Goal: Information Seeking & Learning: Check status

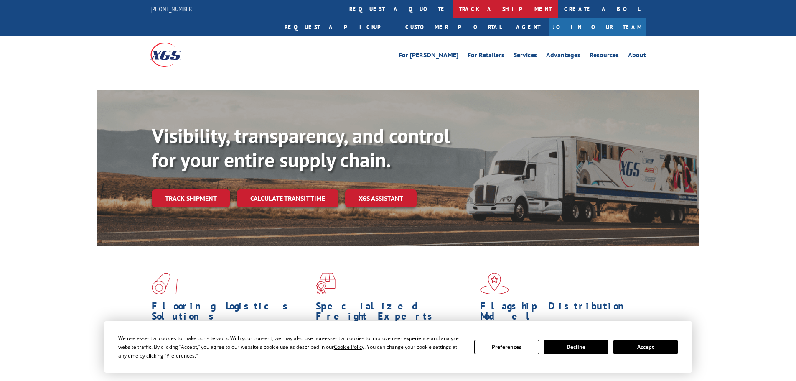
click at [453, 7] on link "track a shipment" at bounding box center [505, 9] width 105 height 18
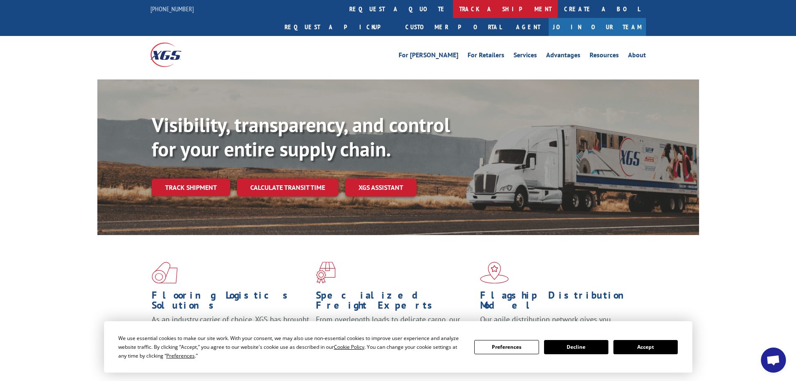
click at [453, 9] on link "track a shipment" at bounding box center [505, 9] width 105 height 18
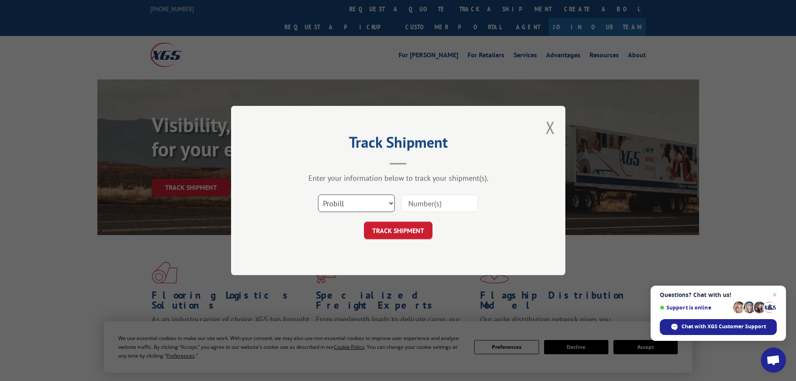
click at [359, 204] on select "Select category... Probill BOL PO" at bounding box center [356, 203] width 77 height 18
select select "po"
click at [318, 194] on select "Select category... Probill BOL PO" at bounding box center [356, 203] width 77 height 18
paste input "12537440"
type input "12537440"
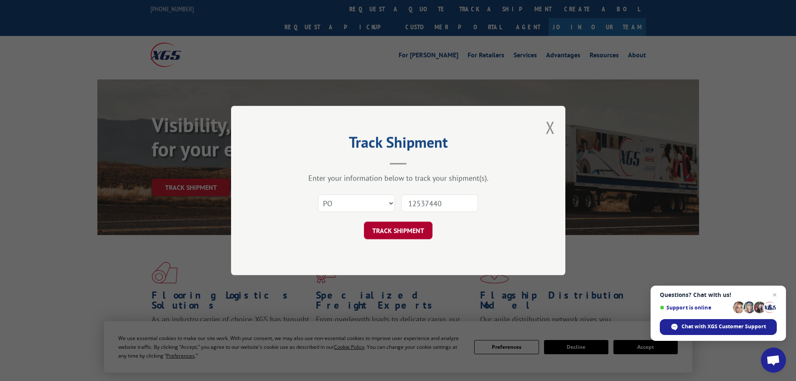
click at [410, 233] on button "TRACK SHIPMENT" at bounding box center [398, 231] width 69 height 18
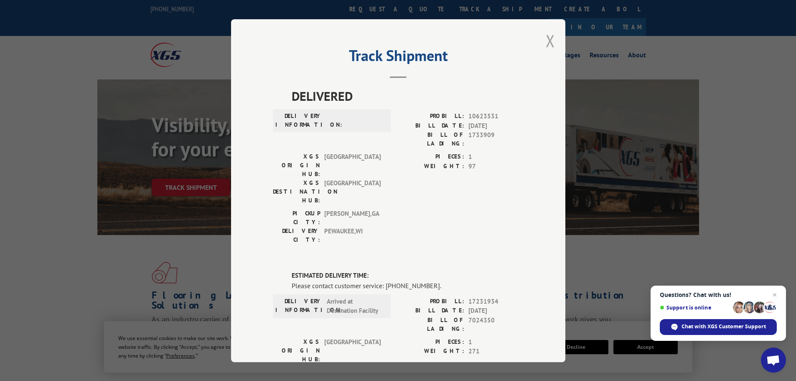
click at [546, 38] on button "Close modal" at bounding box center [550, 41] width 9 height 22
